Goal: Task Accomplishment & Management: Complete application form

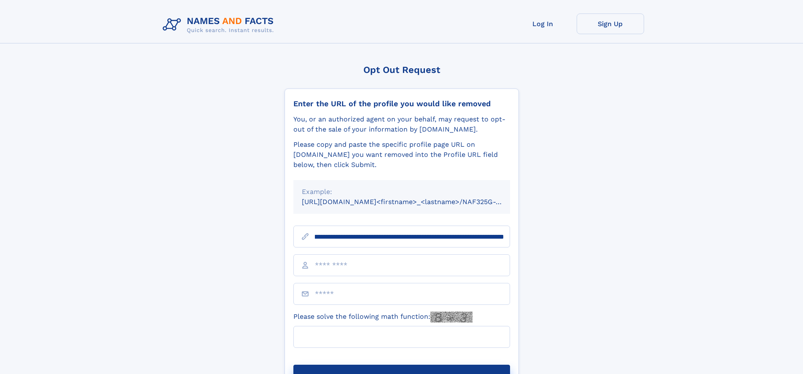
scroll to position [0, 106]
type input "**********"
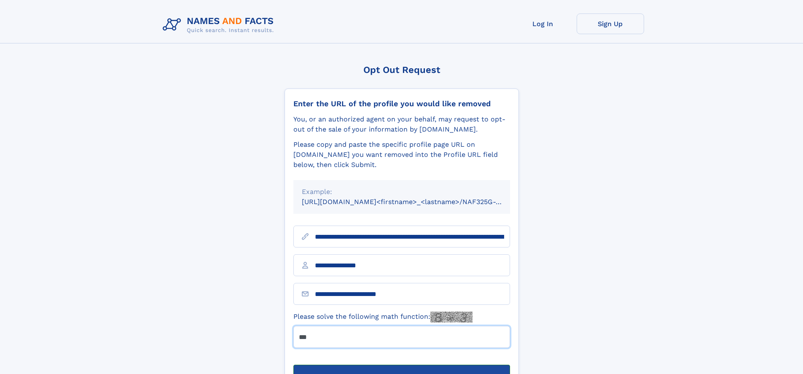
type input "***"
click at [402, 365] on button "Submit Opt Out Request" at bounding box center [402, 378] width 217 height 27
